Goal: Information Seeking & Learning: Learn about a topic

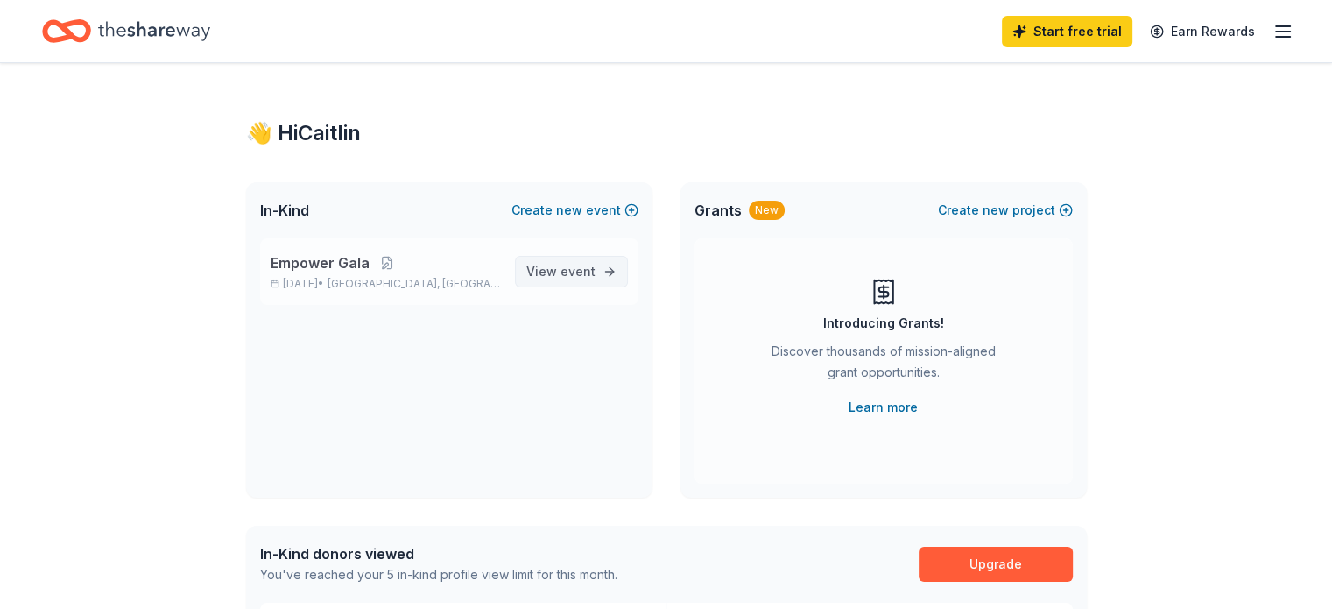
click at [582, 277] on span "event" at bounding box center [577, 271] width 35 height 15
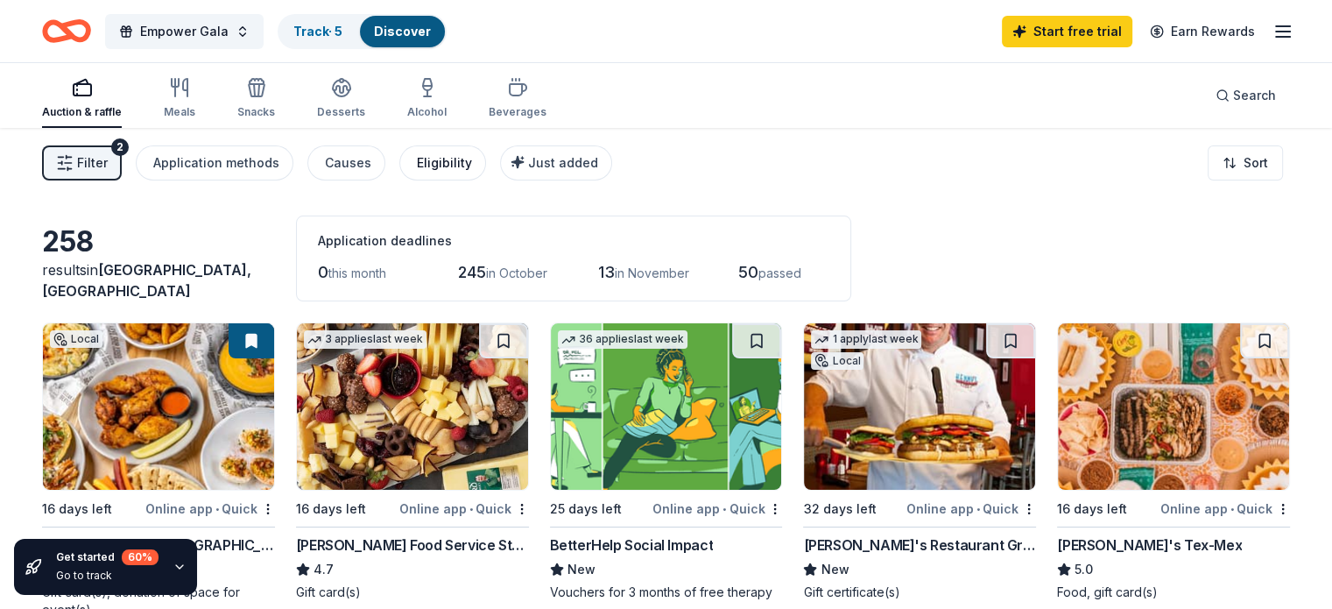
click at [446, 164] on div "Eligibility" at bounding box center [444, 162] width 55 height 21
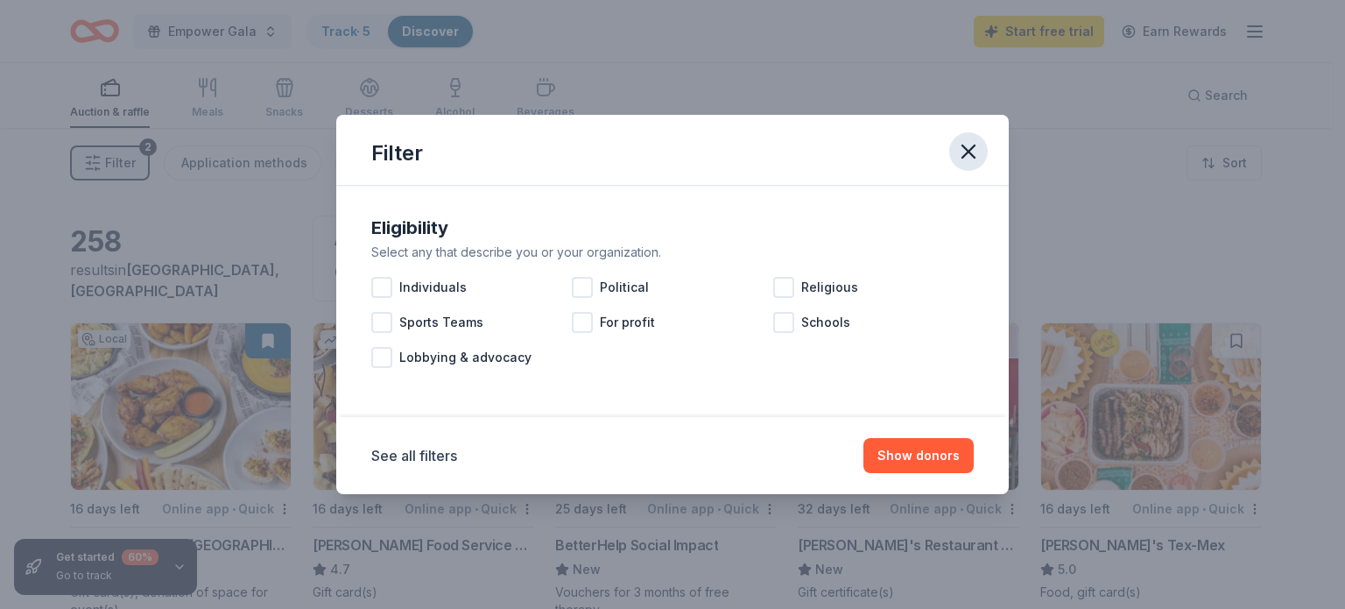
click at [974, 151] on icon "button" at bounding box center [968, 151] width 25 height 25
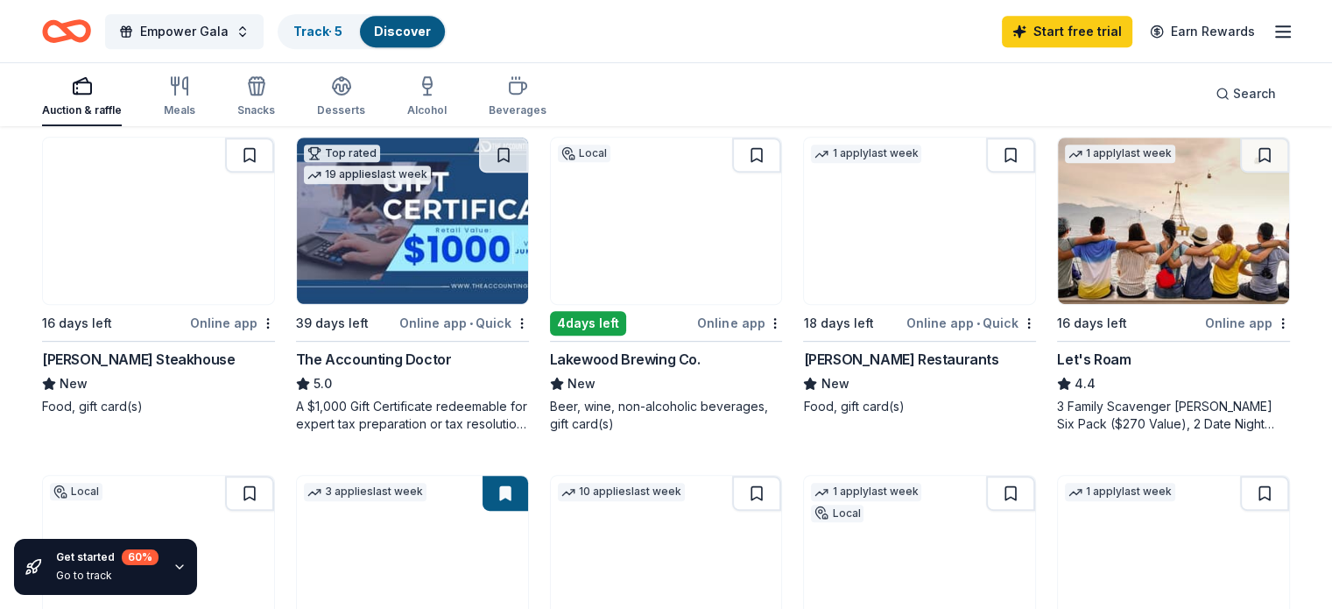
scroll to position [876, 0]
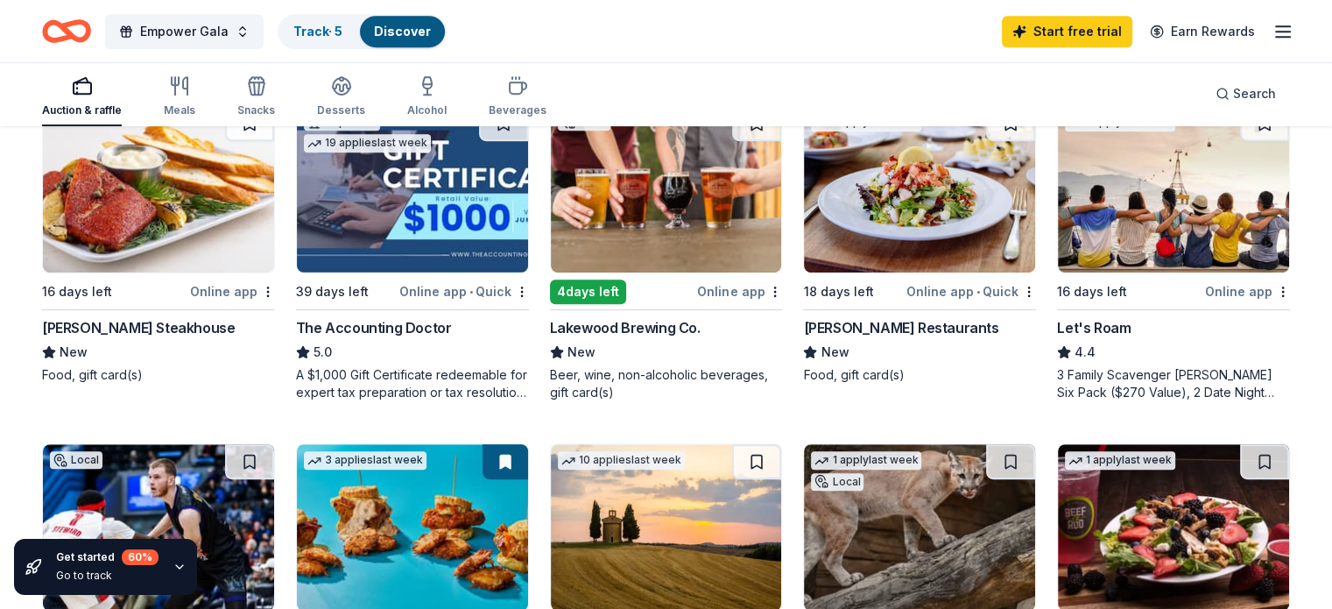
click at [142, 269] on img at bounding box center [158, 189] width 231 height 166
click at [1064, 44] on link "Start free trial" at bounding box center [1067, 32] width 130 height 32
click at [1050, 31] on link "Start free trial" at bounding box center [1067, 32] width 130 height 32
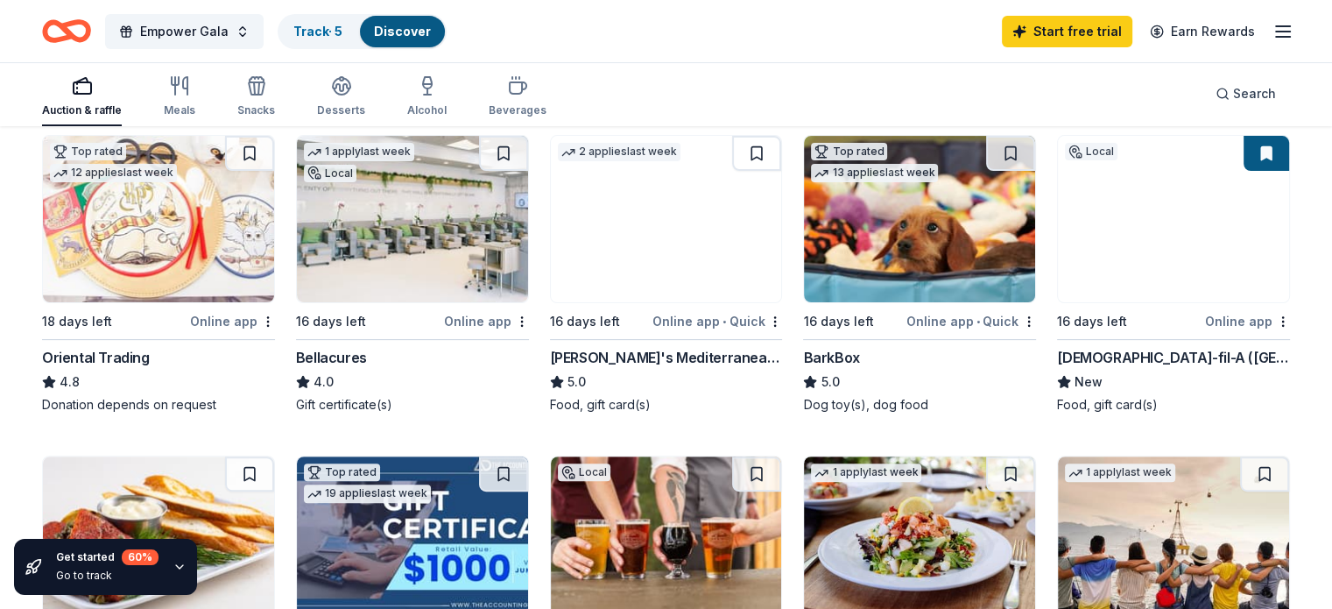
scroll to position [298, 0]
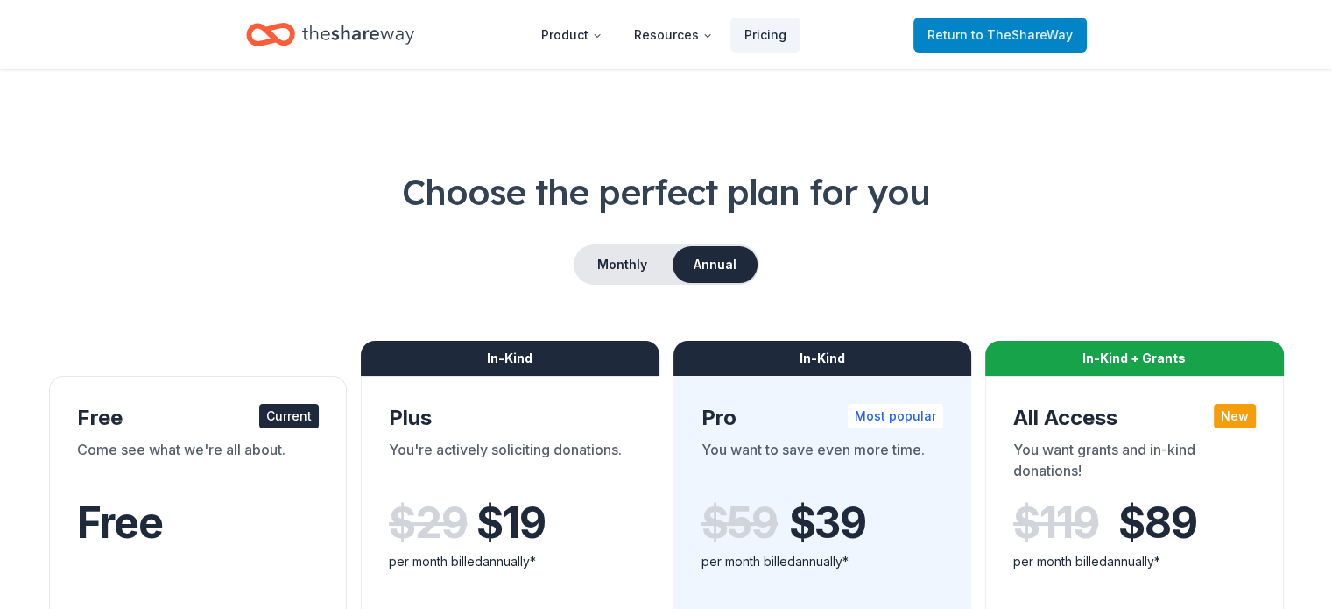
click at [1014, 32] on span "to TheShareWay" at bounding box center [1022, 34] width 102 height 15
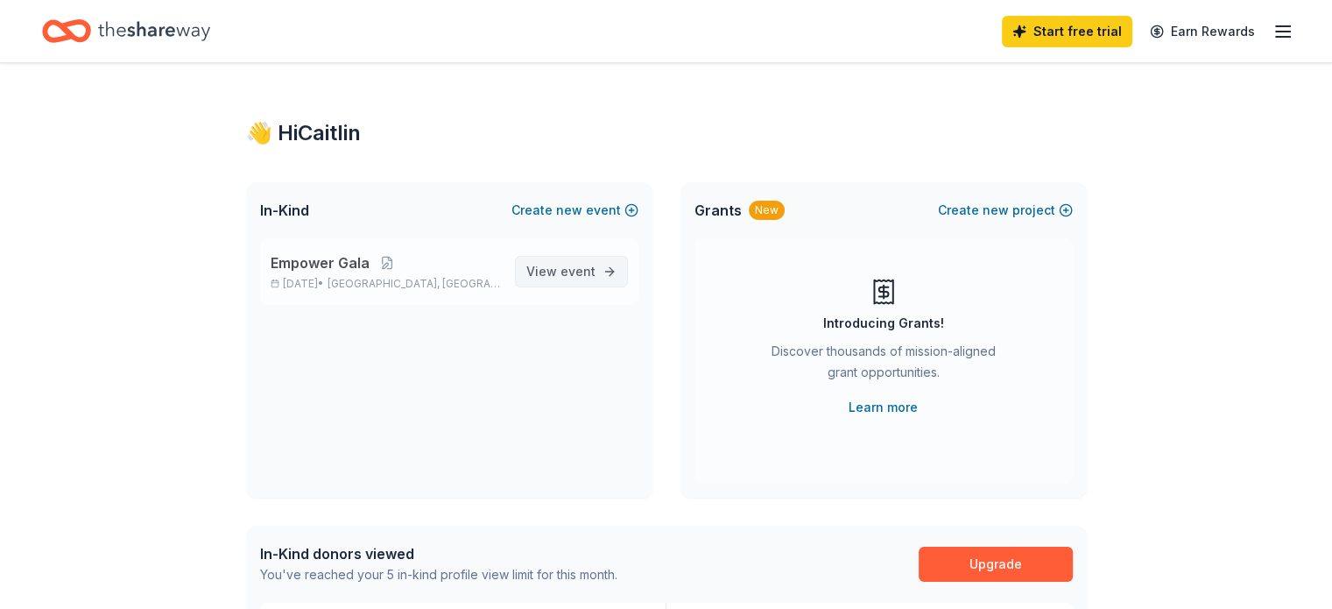
click at [583, 277] on span "event" at bounding box center [577, 271] width 35 height 15
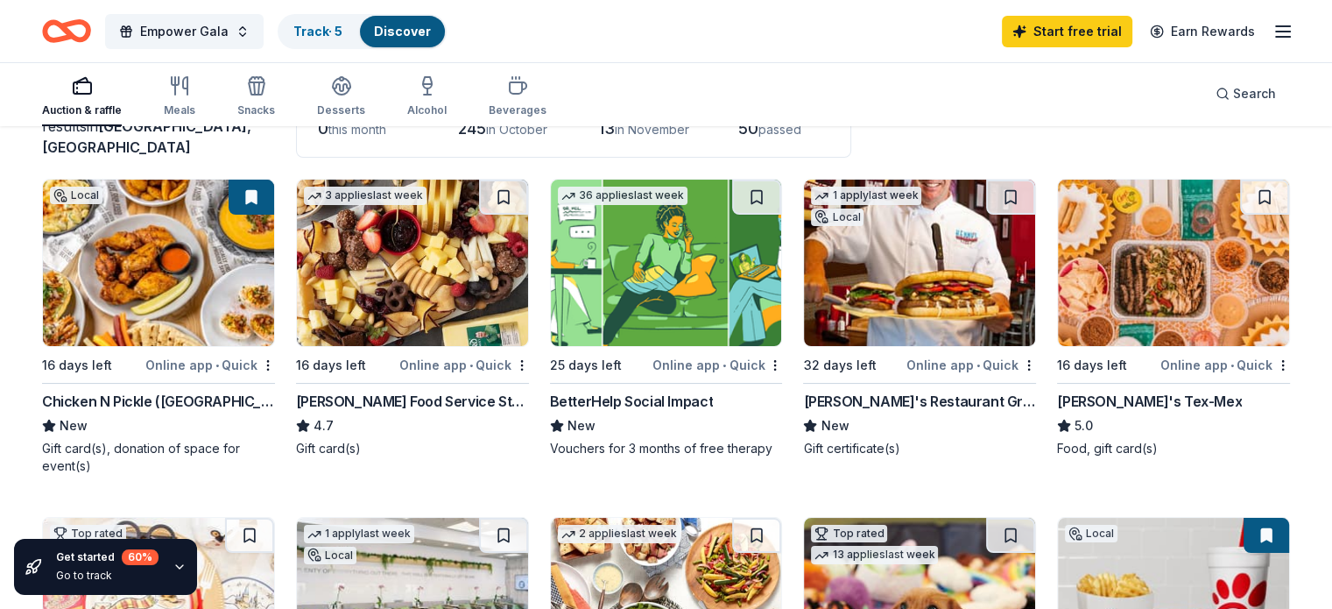
scroll to position [175, 0]
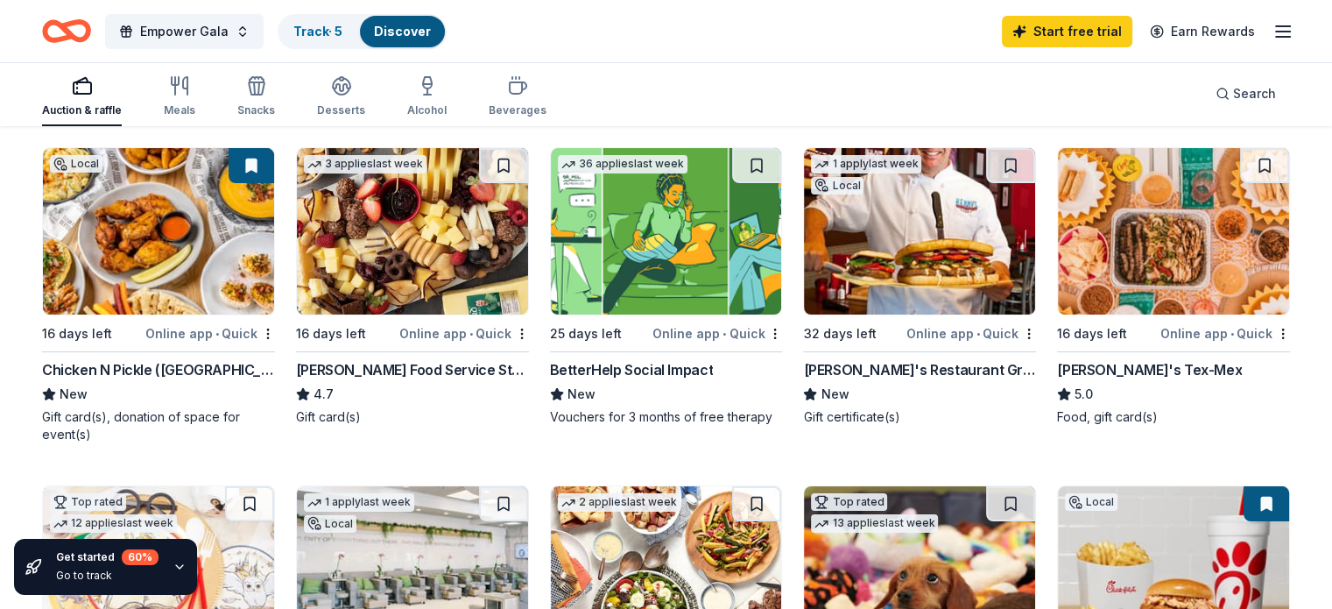
click at [1276, 32] on line "button" at bounding box center [1283, 32] width 14 height 0
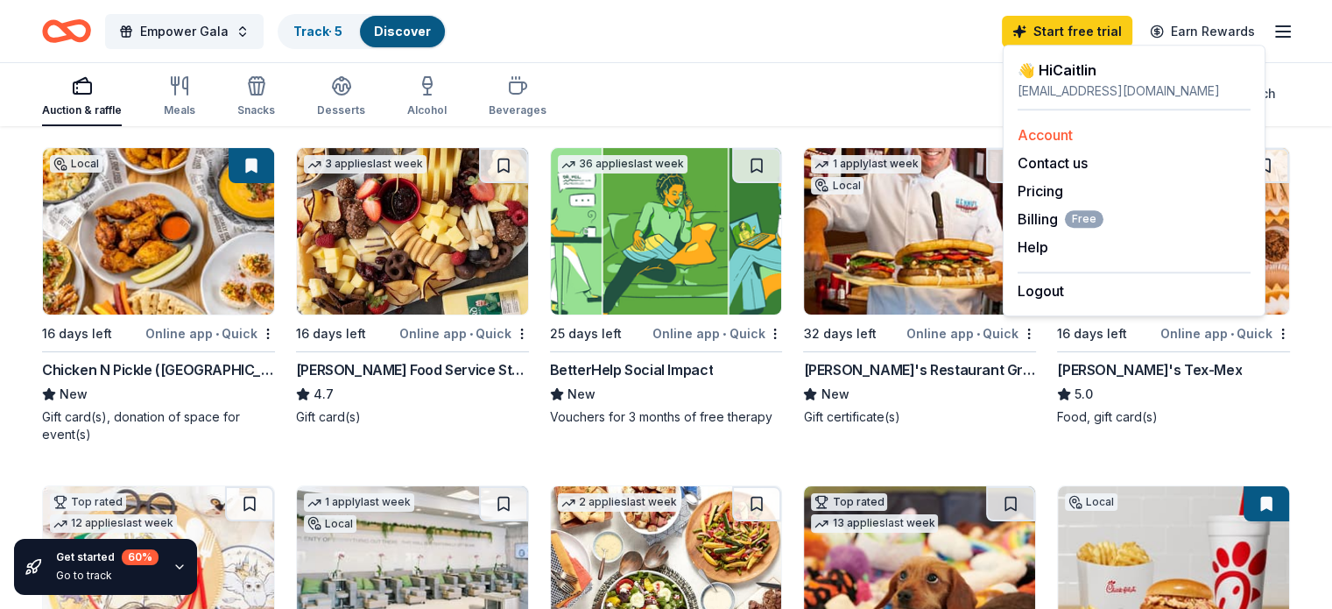
click at [1058, 133] on link "Account" at bounding box center [1044, 135] width 55 height 18
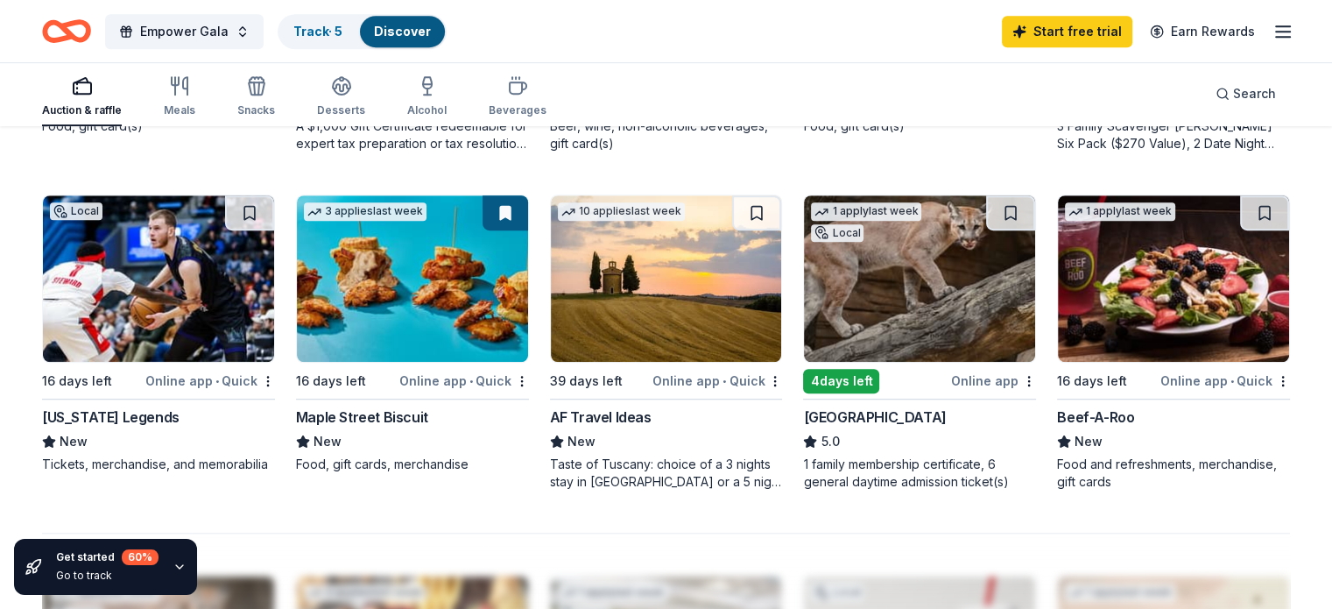
scroll to position [1138, 0]
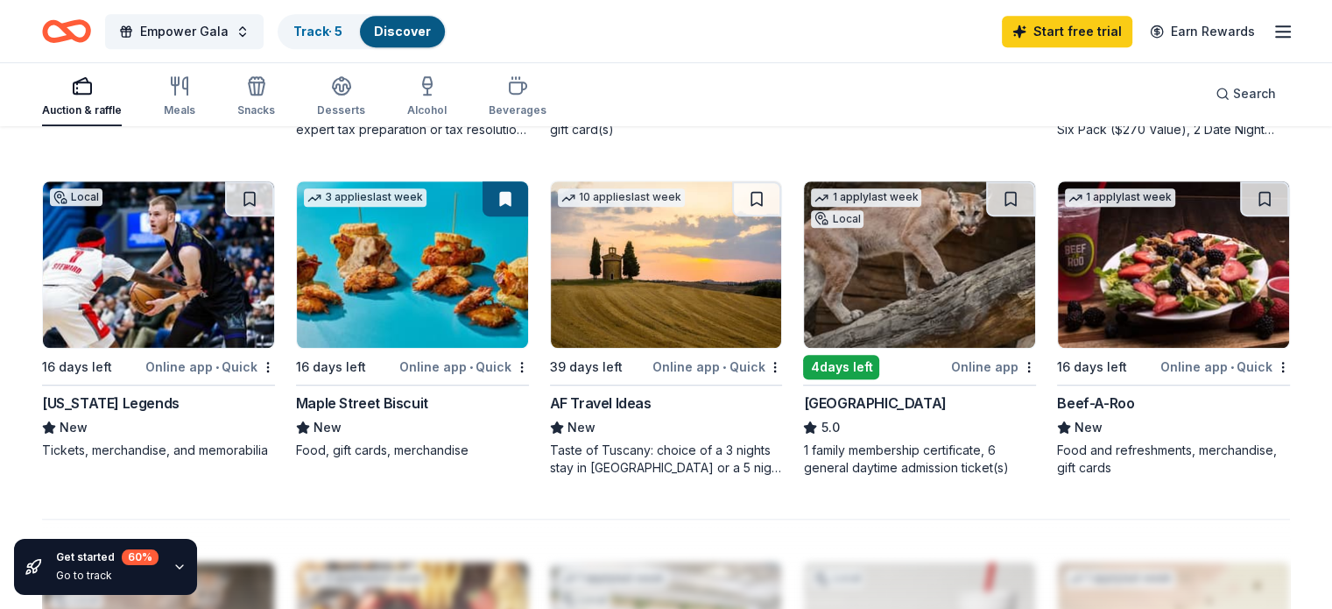
click at [1164, 293] on img at bounding box center [1173, 264] width 231 height 166
click at [195, 97] on div "Meals" at bounding box center [180, 96] width 32 height 42
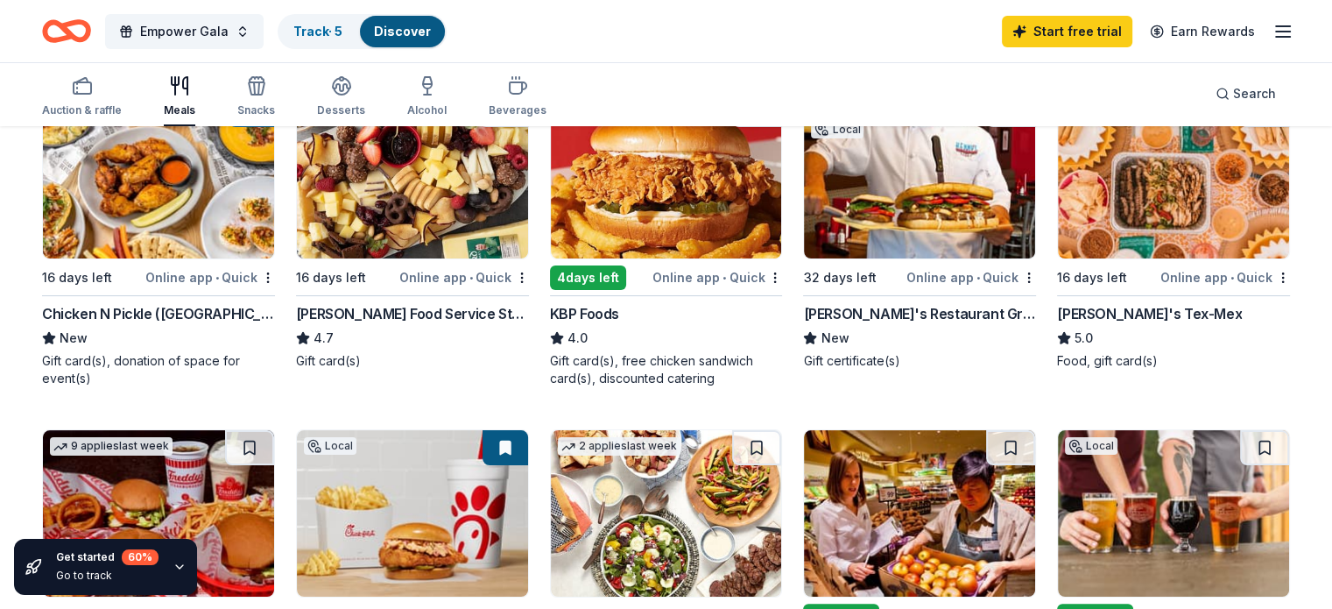
scroll to position [263, 0]
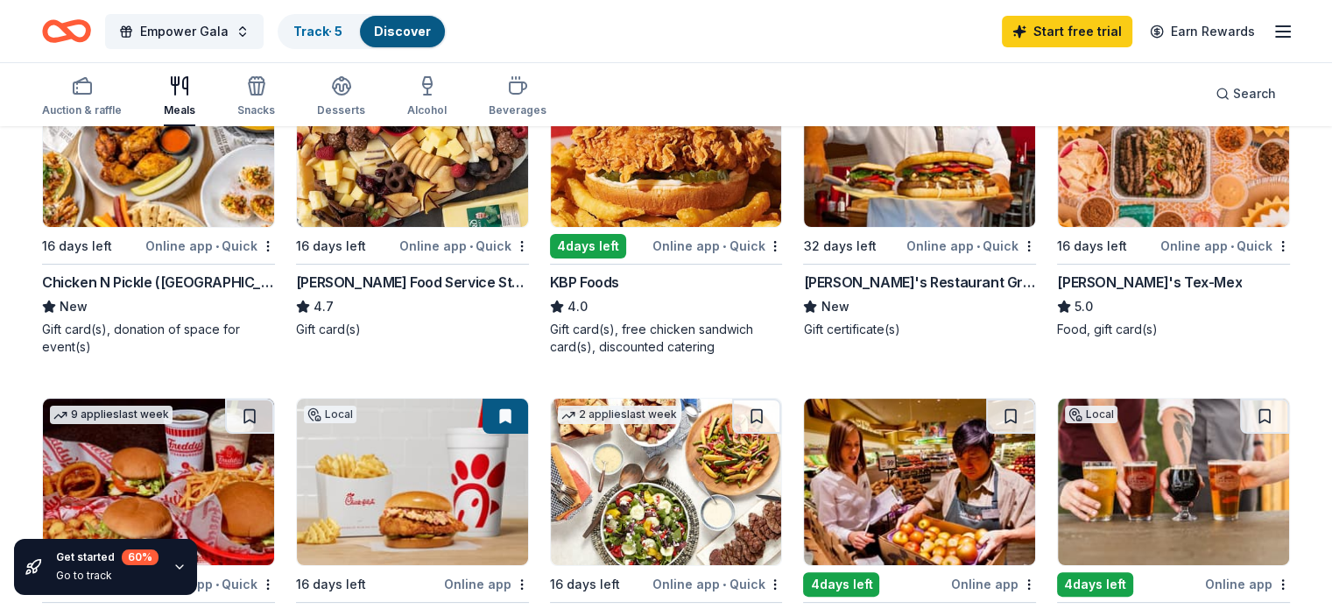
click at [125, 284] on div "Chicken N Pickle (Grand Prairie)" at bounding box center [158, 281] width 233 height 21
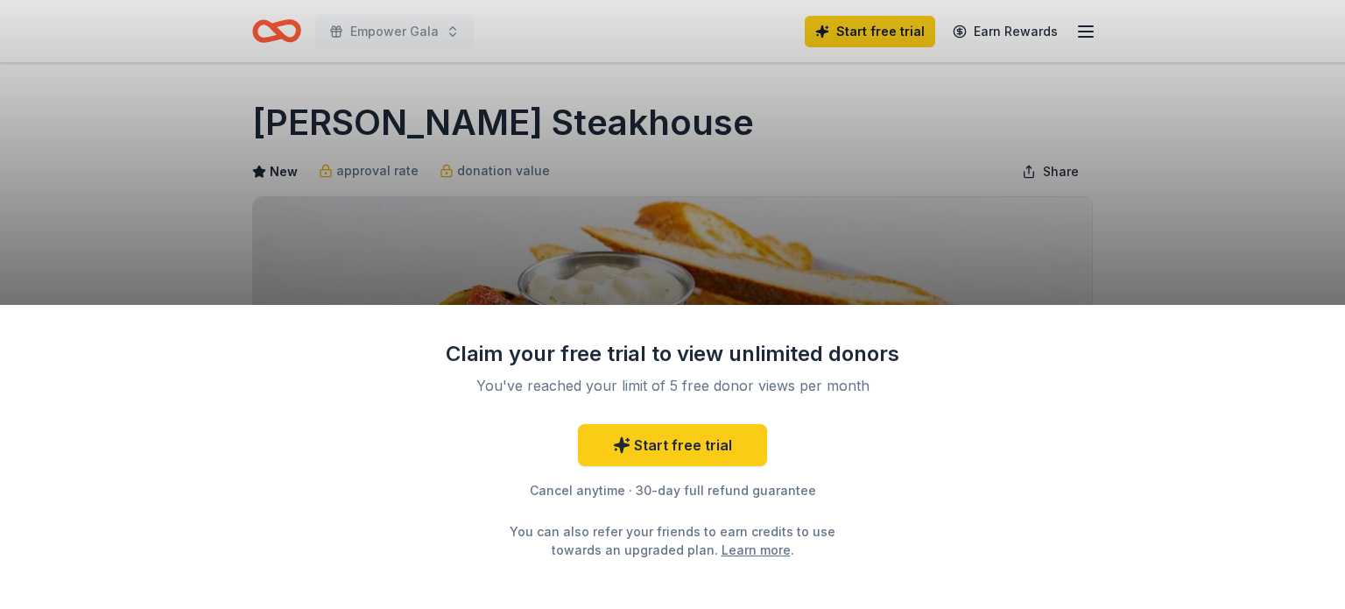
click at [969, 132] on div "Claim your free trial to view unlimited donors You've reached your limit of 5 f…" at bounding box center [672, 304] width 1345 height 609
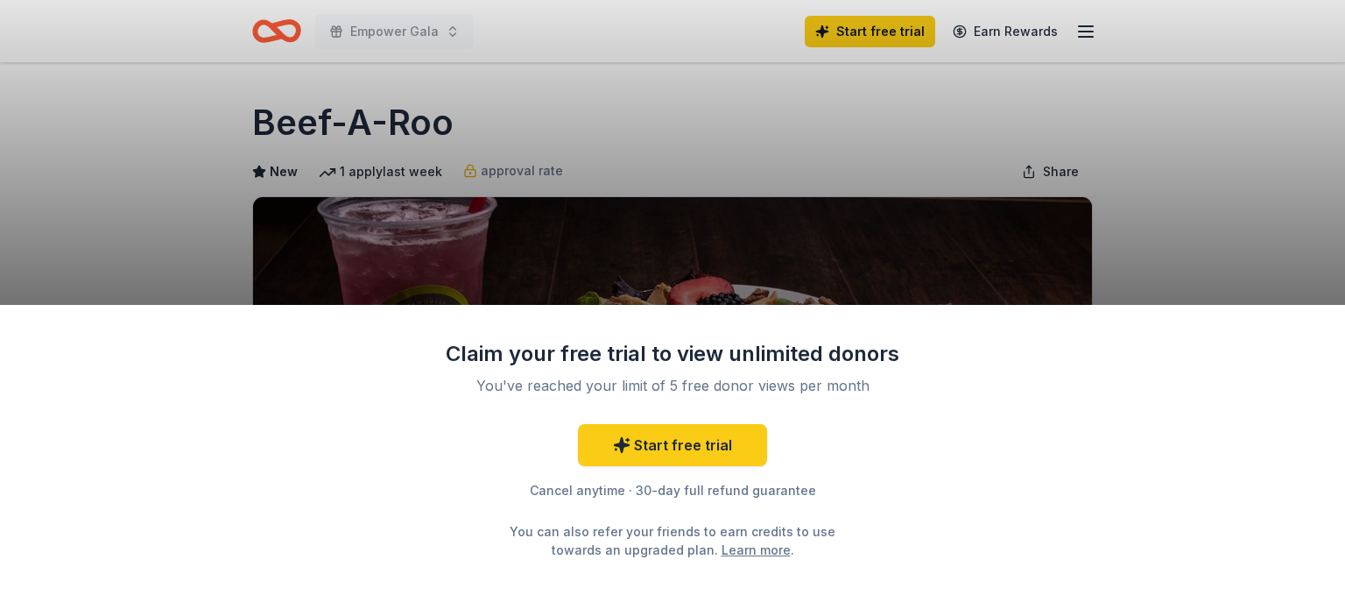
click at [862, 153] on div "Claim your free trial to view unlimited donors You've reached your limit of 5 f…" at bounding box center [672, 304] width 1345 height 609
click at [189, 215] on div "Claim your free trial to view unlimited donors You've reached your limit of 5 f…" at bounding box center [672, 304] width 1345 height 609
click at [702, 177] on div "Claim your free trial to view unlimited donors You've reached your limit of 5 f…" at bounding box center [672, 304] width 1345 height 609
click at [1073, 166] on div "Claim your free trial to view unlimited donors You've reached your limit of 5 f…" at bounding box center [672, 304] width 1345 height 609
click at [675, 181] on div "Claim your free trial to view unlimited donors You've reached your limit of 5 f…" at bounding box center [672, 304] width 1345 height 609
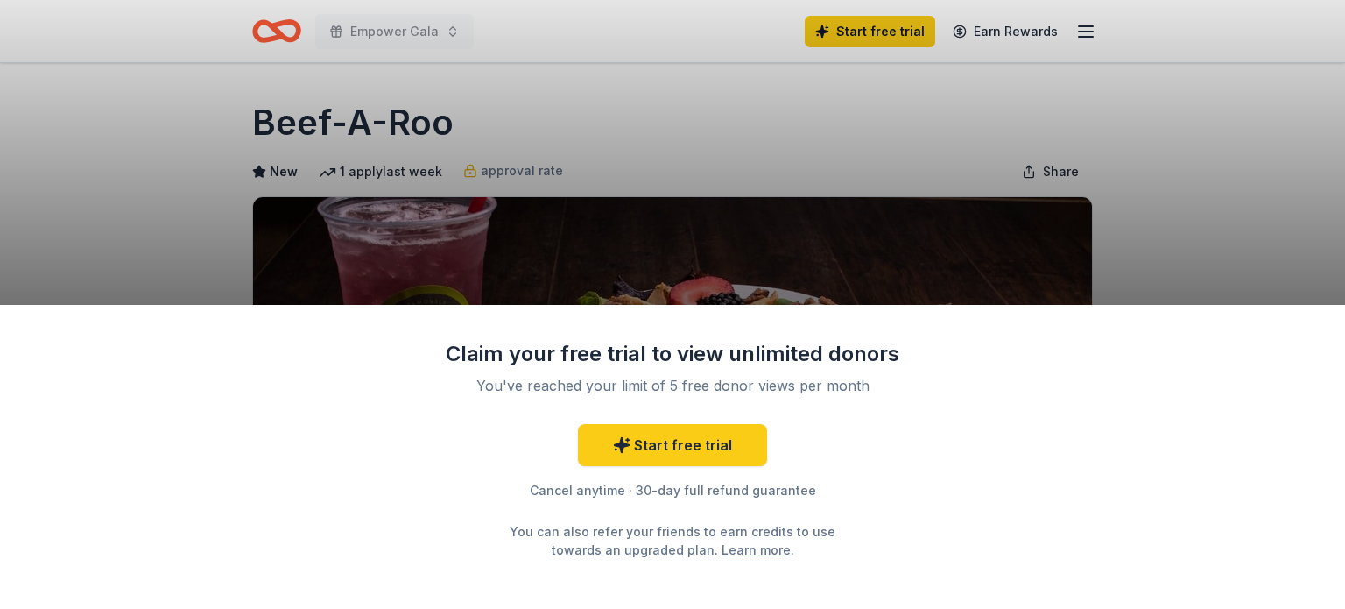
click at [735, 392] on div "You've reached your limit of 5 free donor views per month" at bounding box center [672, 385] width 413 height 21
click at [704, 362] on div "Claim your free trial to view unlimited donors" at bounding box center [672, 354] width 455 height 28
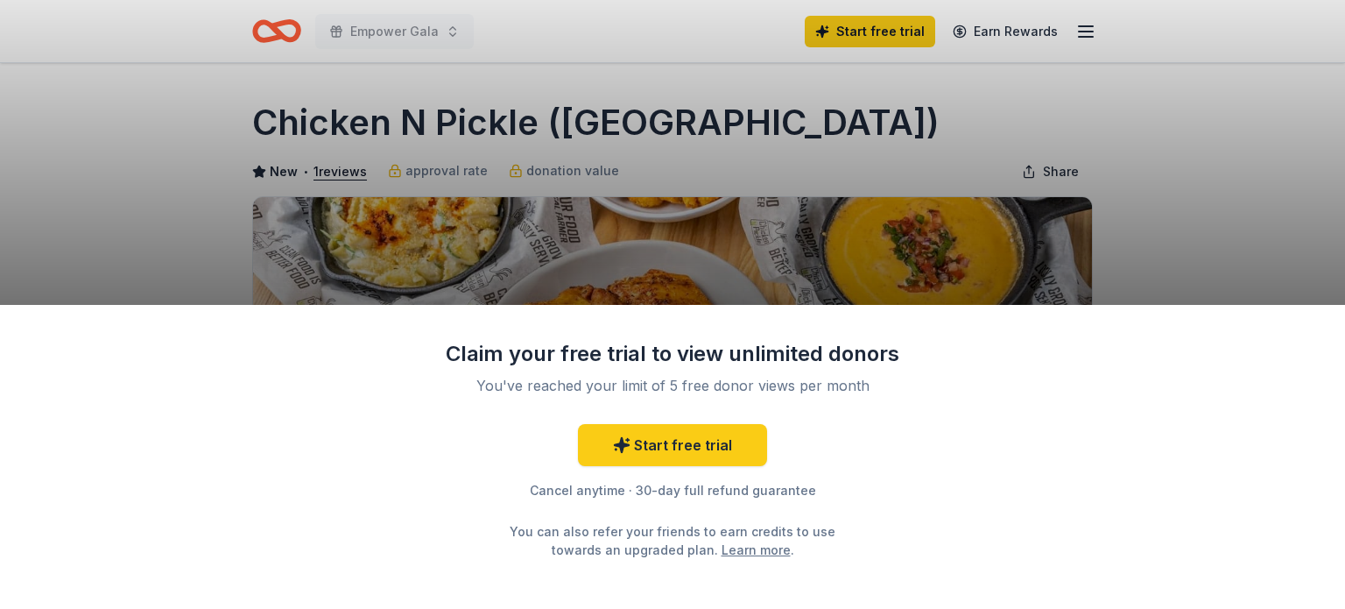
click at [667, 186] on div "Claim your free trial to view unlimited donors You've reached your limit of 5 f…" at bounding box center [672, 304] width 1345 height 609
click at [982, 227] on div "Claim your free trial to view unlimited donors You've reached your limit of 5 f…" at bounding box center [672, 304] width 1345 height 609
click at [167, 155] on div "Claim your free trial to view unlimited donors You've reached your limit of 5 f…" at bounding box center [672, 304] width 1345 height 609
click at [442, 34] on div "Claim your free trial to view unlimited donors You've reached your limit of 5 f…" at bounding box center [672, 304] width 1345 height 609
click at [450, 31] on div "Claim your free trial to view unlimited donors You've reached your limit of 5 f…" at bounding box center [672, 304] width 1345 height 609
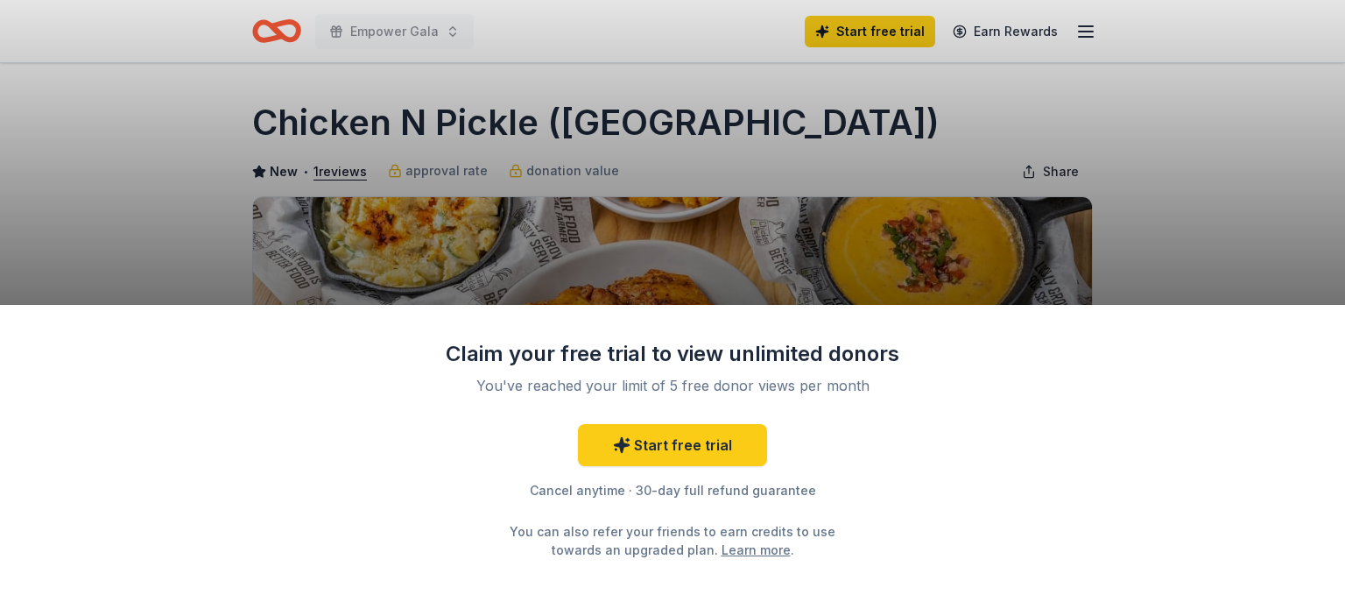
click at [450, 31] on div "Claim your free trial to view unlimited donors You've reached your limit of 5 f…" at bounding box center [672, 304] width 1345 height 609
